Goal: Task Accomplishment & Management: Use online tool/utility

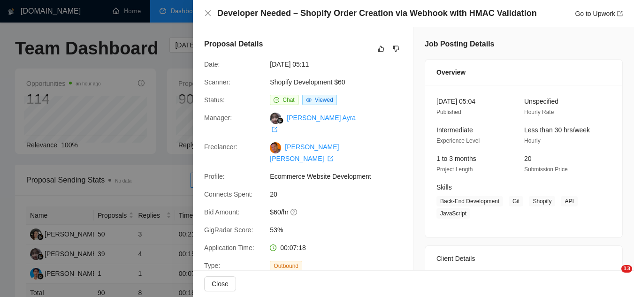
click at [158, 63] on div at bounding box center [317, 148] width 634 height 297
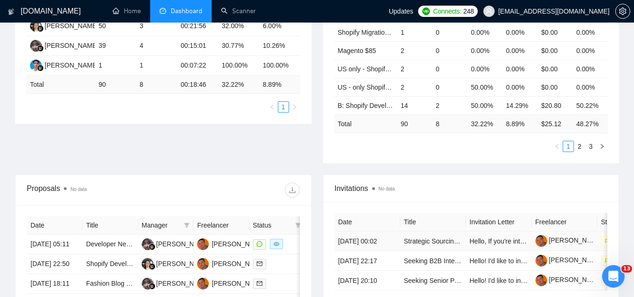
scroll to position [131, 0]
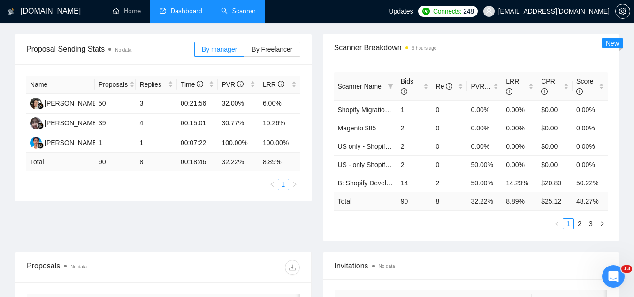
click at [251, 13] on link "Scanner" at bounding box center [238, 11] width 35 height 8
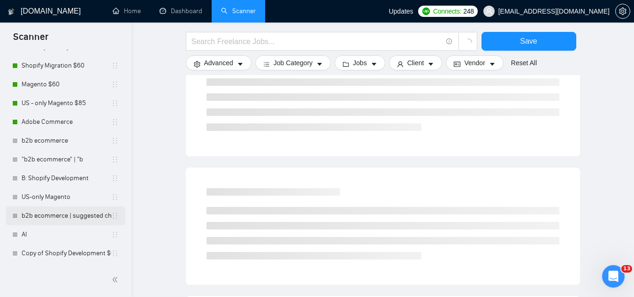
scroll to position [376, 0]
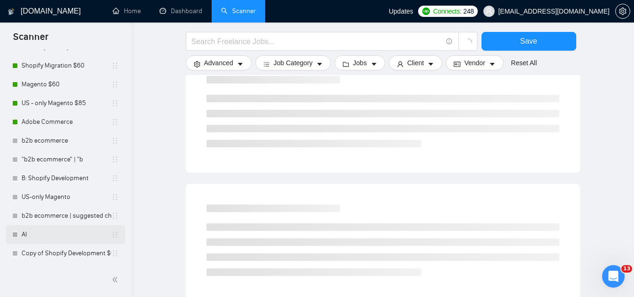
click at [71, 233] on link "AI" at bounding box center [67, 234] width 90 height 19
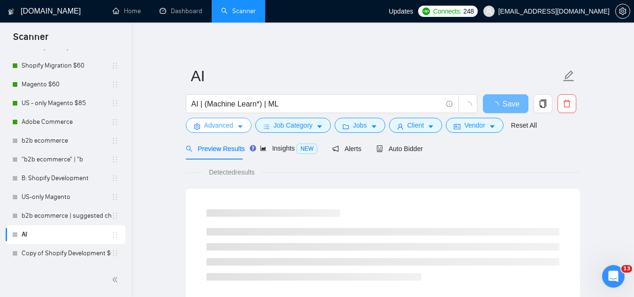
click at [209, 127] on span "Advanced" at bounding box center [218, 125] width 29 height 10
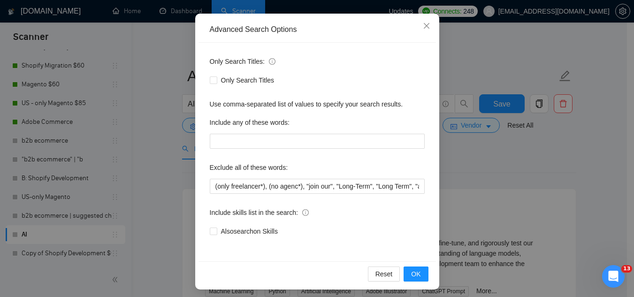
scroll to position [93, 0]
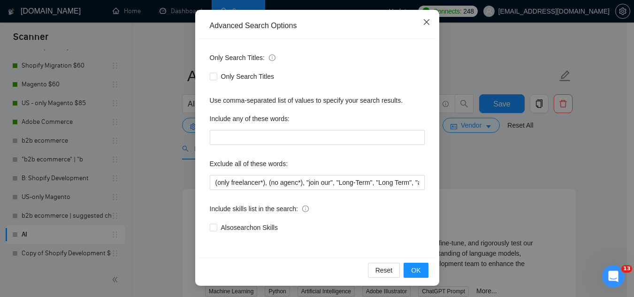
click at [420, 27] on span "Close" at bounding box center [426, 22] width 25 height 25
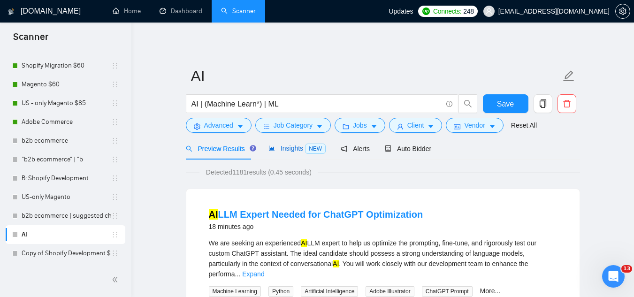
click at [285, 151] on span "Insights NEW" at bounding box center [297, 149] width 57 height 8
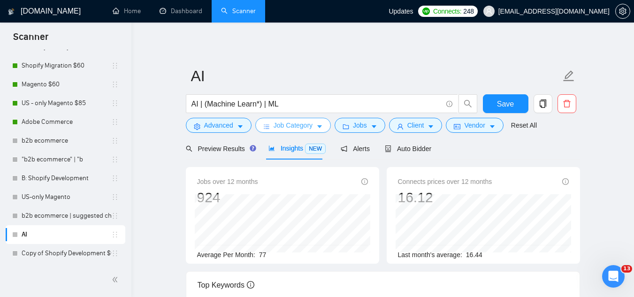
click at [284, 127] on span "Job Category" at bounding box center [293, 125] width 39 height 10
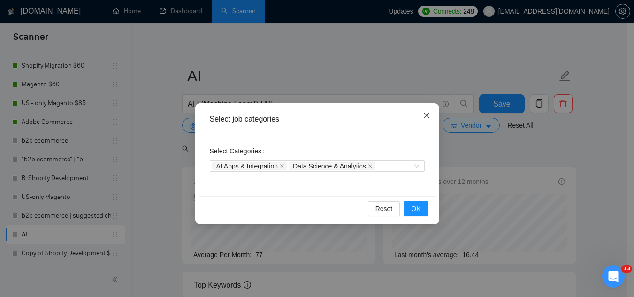
click at [425, 115] on icon "close" at bounding box center [427, 116] width 6 height 6
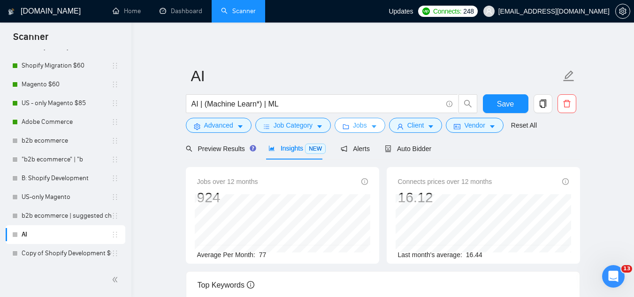
click at [353, 129] on span "Jobs" at bounding box center [360, 125] width 14 height 10
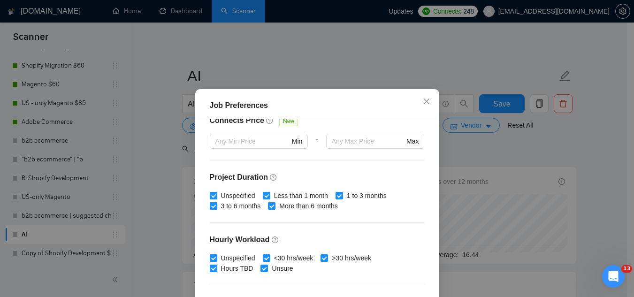
scroll to position [321, 0]
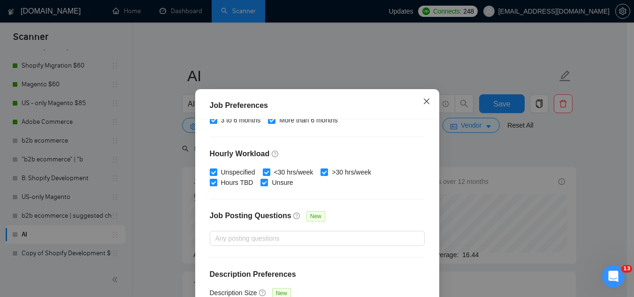
click at [423, 100] on icon "close" at bounding box center [427, 102] width 8 height 8
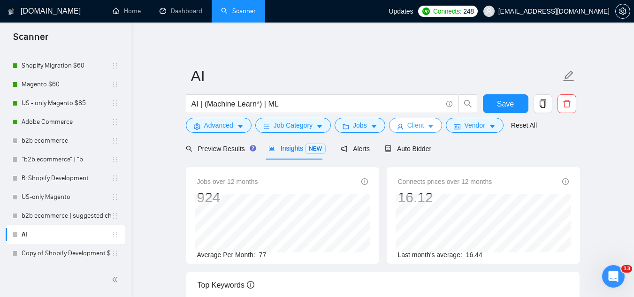
click at [413, 129] on span "Client" at bounding box center [416, 125] width 17 height 10
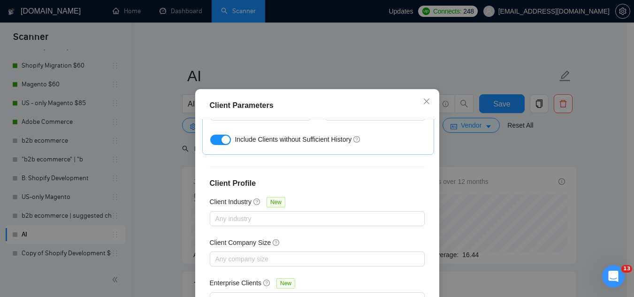
scroll to position [376, 0]
click at [423, 103] on icon "close" at bounding box center [427, 102] width 8 height 8
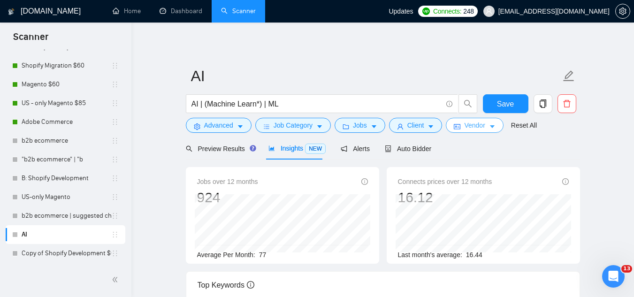
click at [464, 127] on span "Vendor" at bounding box center [474, 125] width 21 height 10
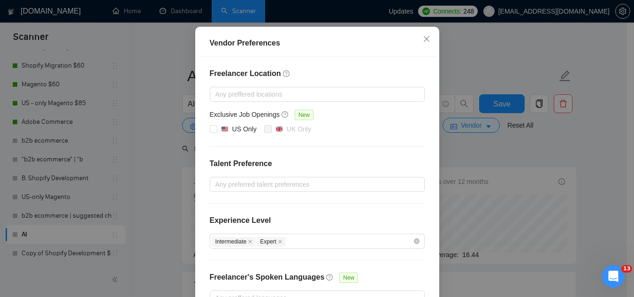
scroll to position [0, 0]
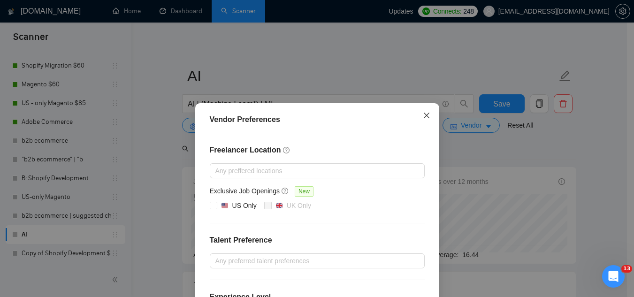
click at [426, 117] on icon "close" at bounding box center [427, 116] width 8 height 8
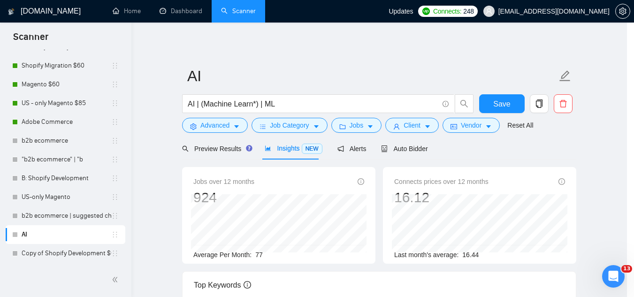
click at [457, 124] on icon "close" at bounding box center [457, 124] width 1 height 1
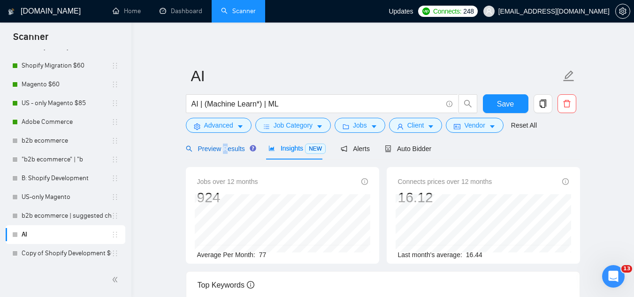
click at [224, 146] on span "Preview Results" at bounding box center [220, 149] width 68 height 8
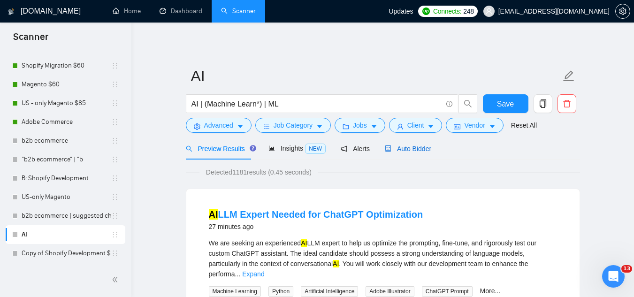
click at [402, 149] on span "Auto Bidder" at bounding box center [408, 149] width 46 height 8
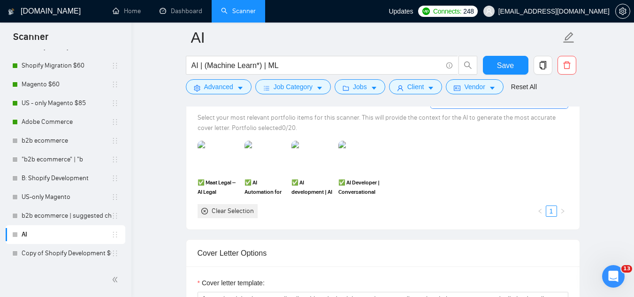
scroll to position [892, 0]
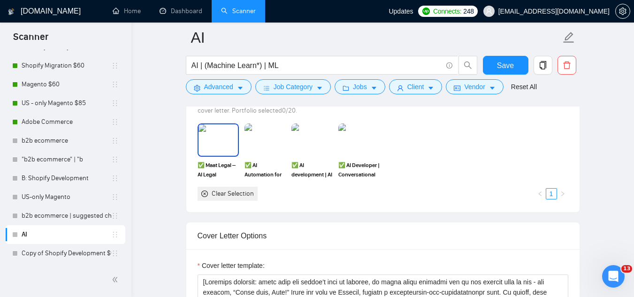
click at [218, 142] on img at bounding box center [218, 139] width 39 height 31
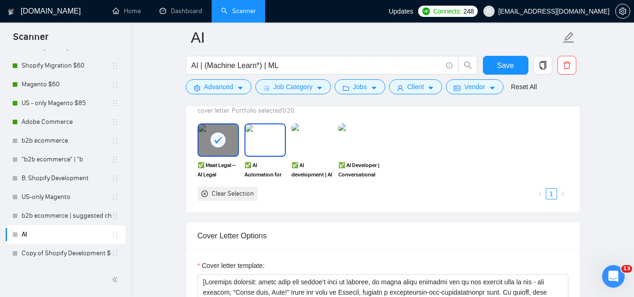
click at [274, 147] on img at bounding box center [265, 139] width 39 height 31
click at [315, 152] on img at bounding box center [312, 139] width 39 height 31
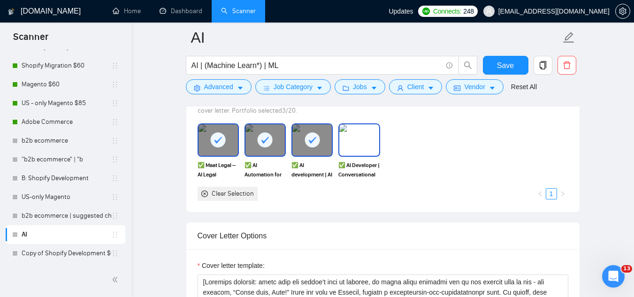
click at [359, 144] on img at bounding box center [359, 139] width 39 height 31
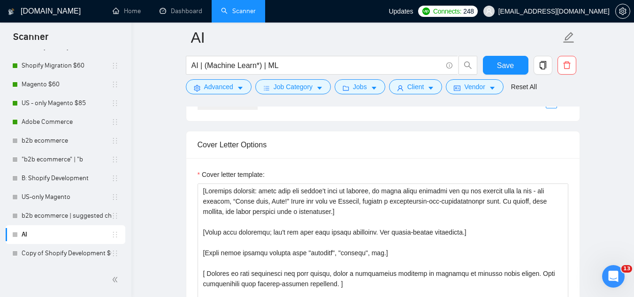
scroll to position [986, 0]
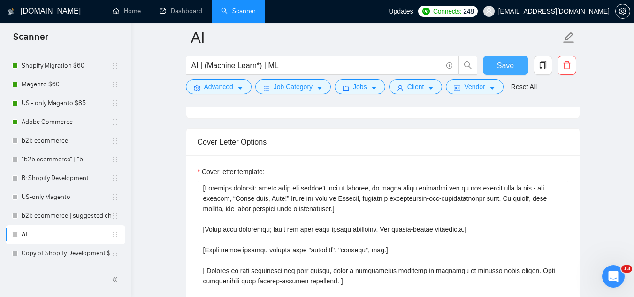
click at [496, 65] on button "Save" at bounding box center [506, 65] width 46 height 19
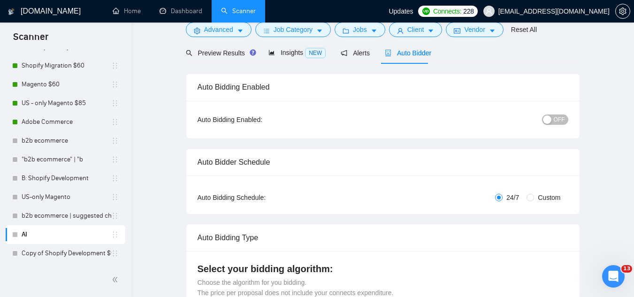
scroll to position [0, 0]
